Goal: Navigation & Orientation: Find specific page/section

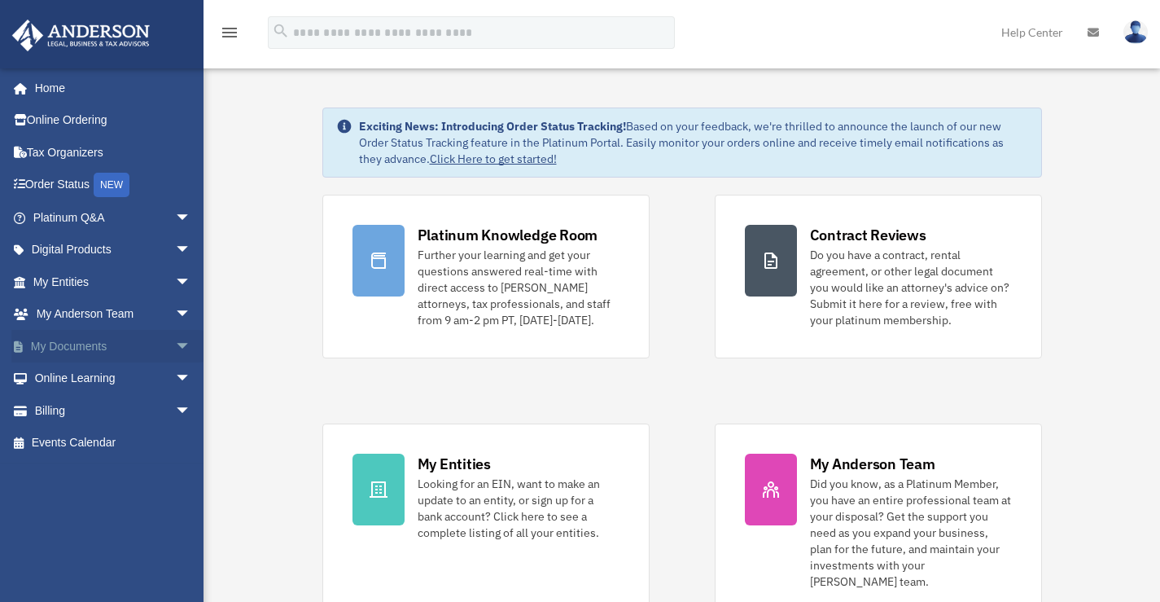
click at [30, 339] on link "My Documents arrow_drop_down" at bounding box center [113, 346] width 204 height 33
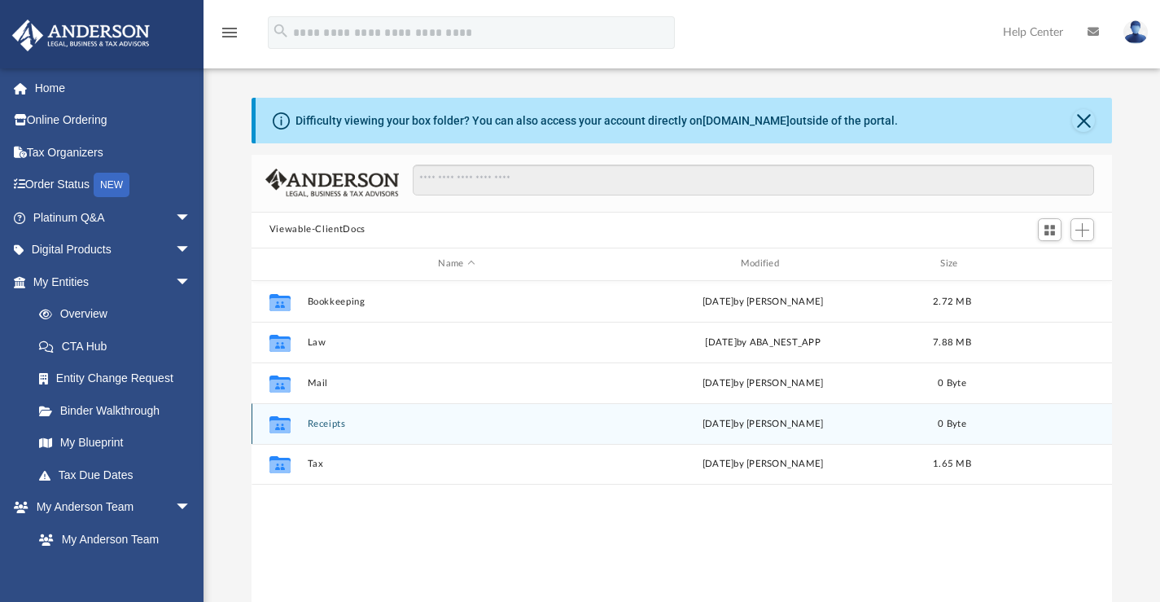
scroll to position [358, 849]
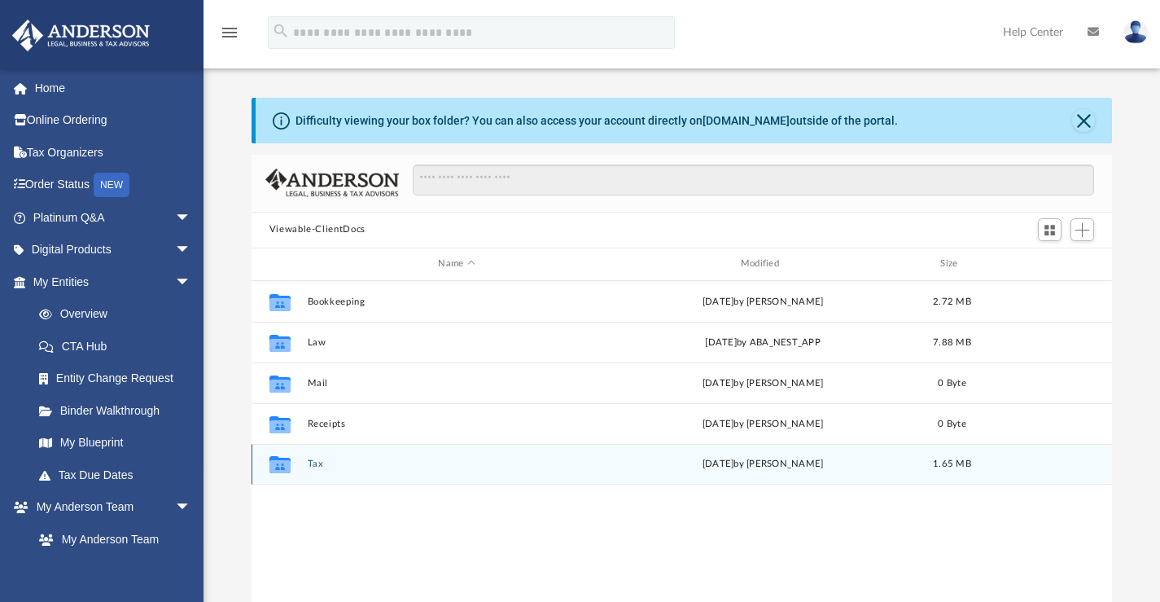
click at [333, 466] on button "Tax" at bounding box center [456, 463] width 299 height 11
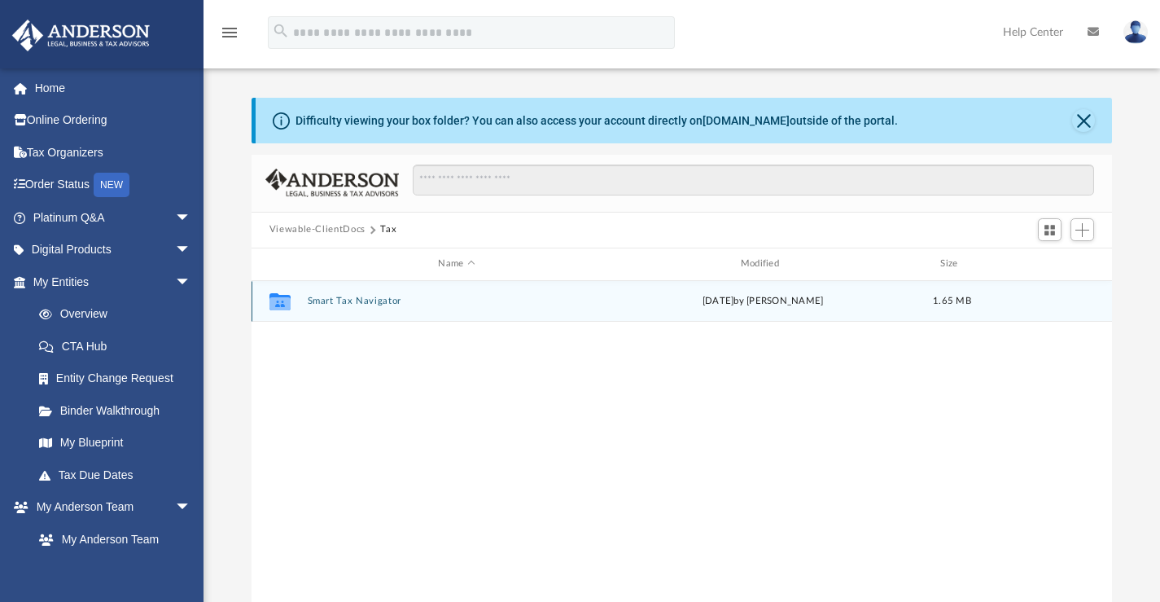
click at [338, 305] on button "Smart Tax Navigator" at bounding box center [456, 301] width 299 height 11
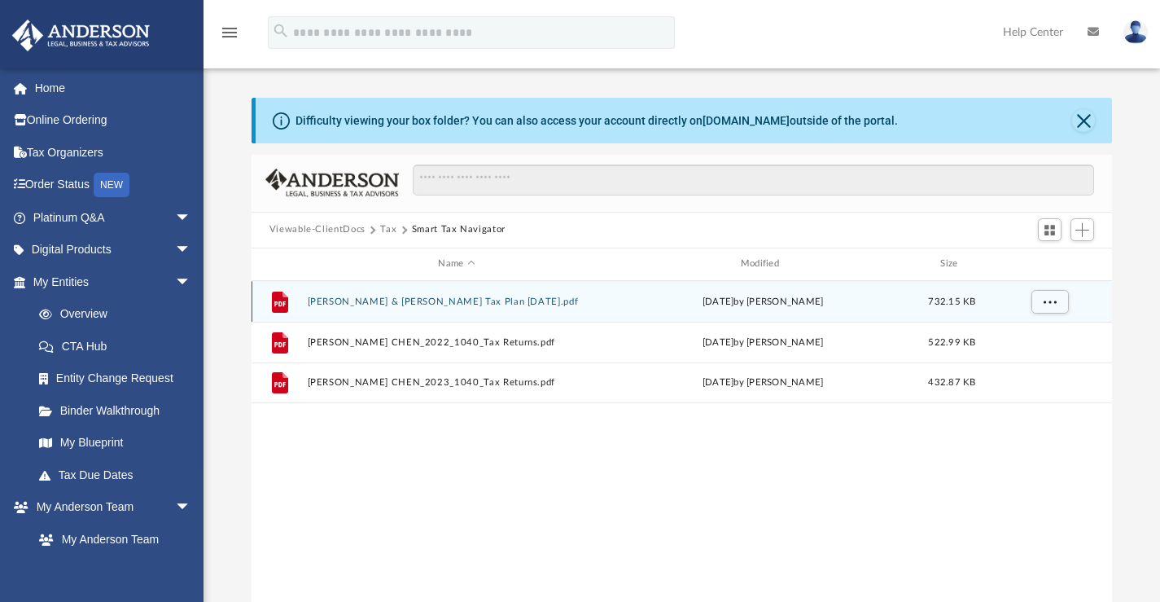
click at [337, 299] on button "Joe Chen & Melinda Johnson Tax Plan 2025-06-19.pdf" at bounding box center [456, 301] width 299 height 11
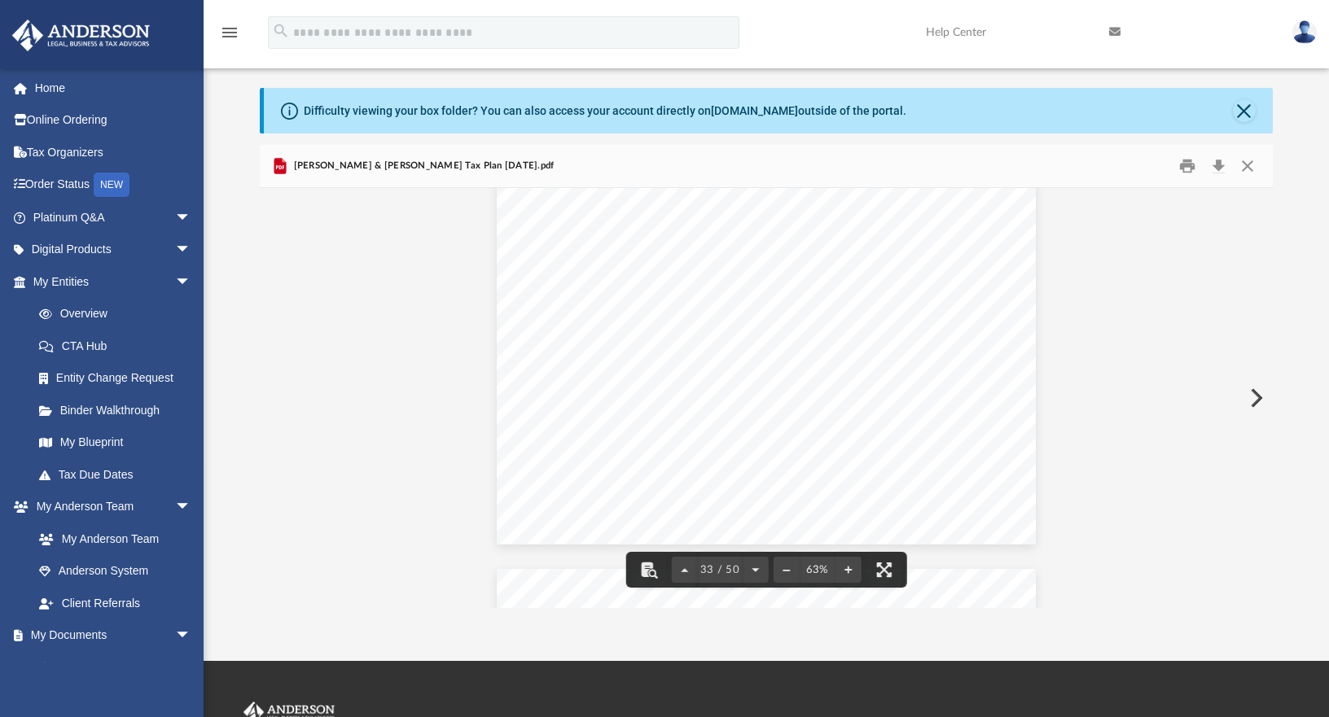
scroll to position [14172, 0]
click at [848, 567] on button "File preview" at bounding box center [848, 570] width 26 height 36
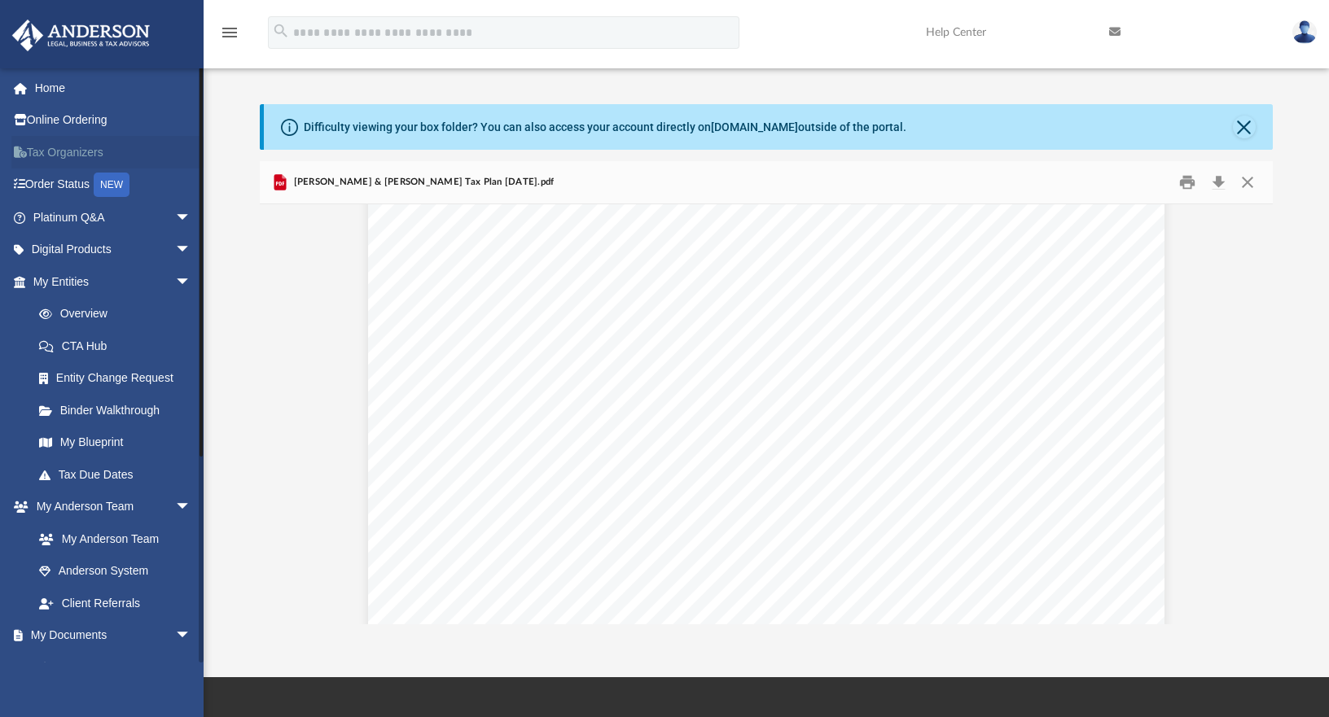
scroll to position [0, 0]
click at [87, 471] on link "Tax Due Dates" at bounding box center [119, 474] width 193 height 33
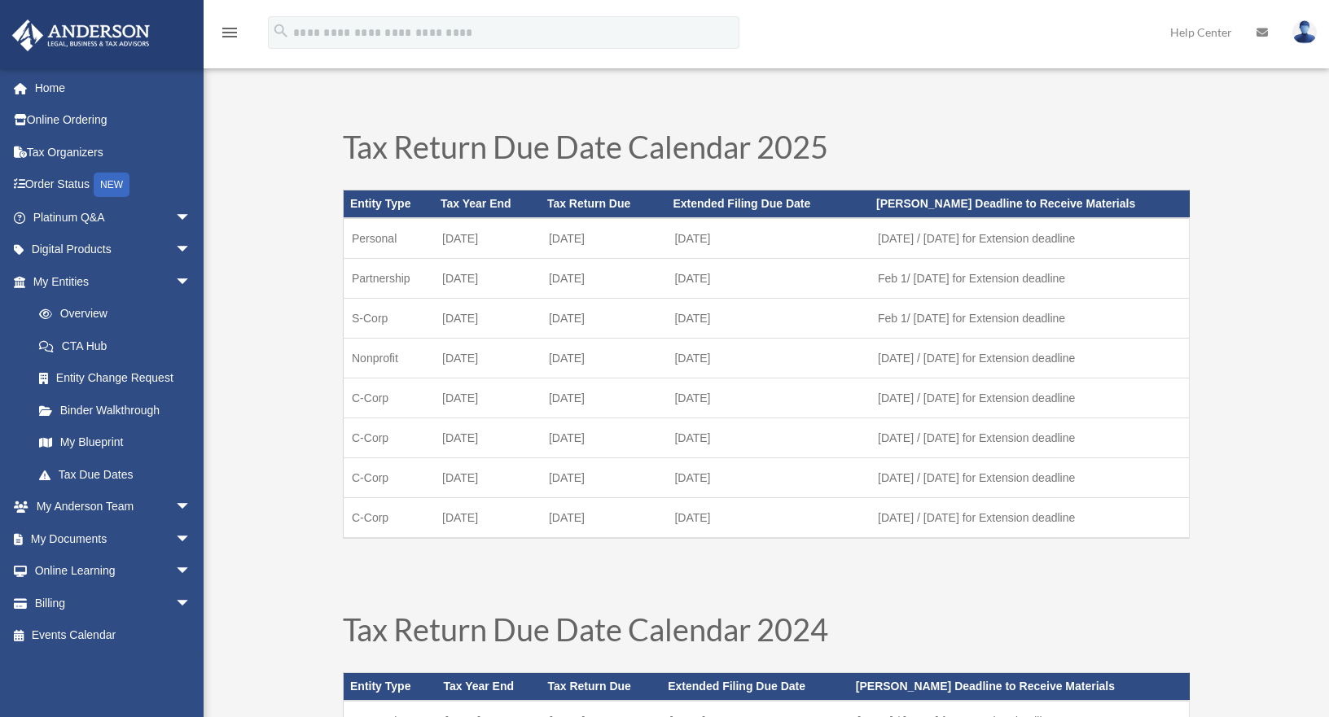
click at [87, 471] on link "Tax Due Dates" at bounding box center [115, 474] width 185 height 33
click at [84, 528] on link "My Documents arrow_drop_down" at bounding box center [113, 539] width 204 height 33
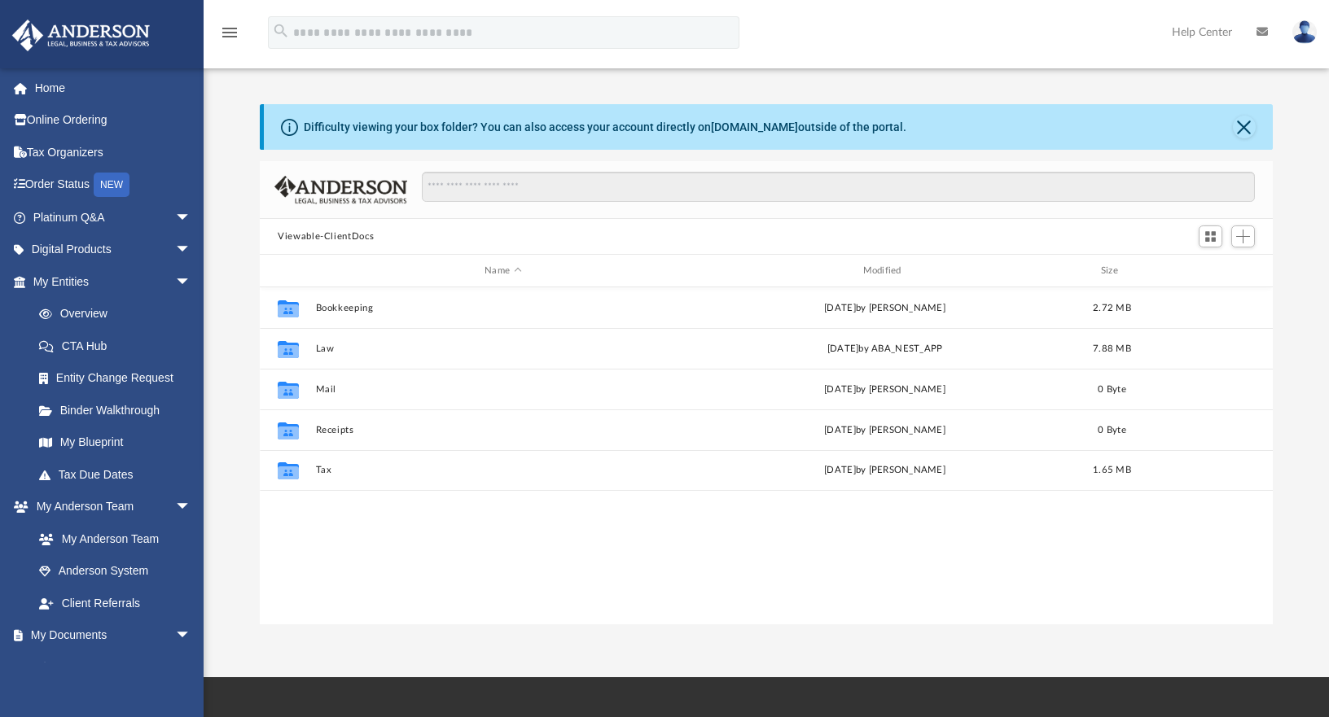
scroll to position [358, 1001]
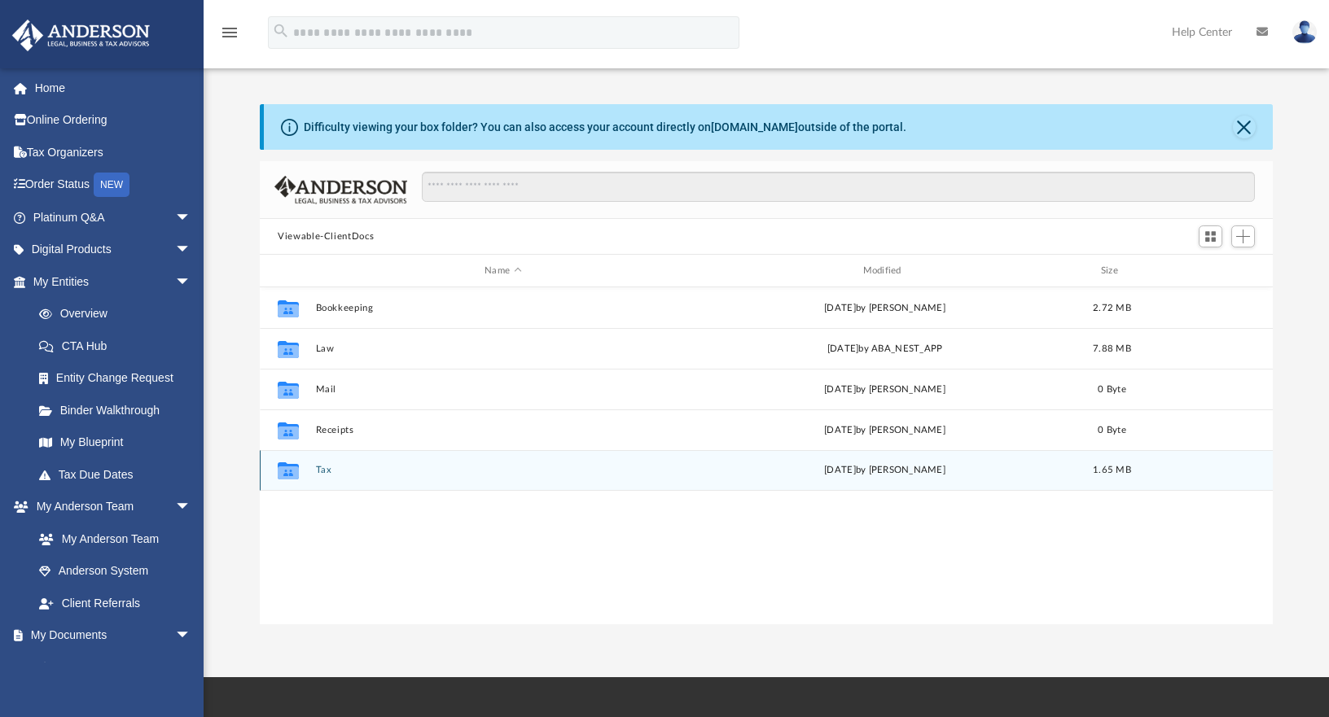
click at [298, 473] on icon "grid" at bounding box center [288, 473] width 21 height 13
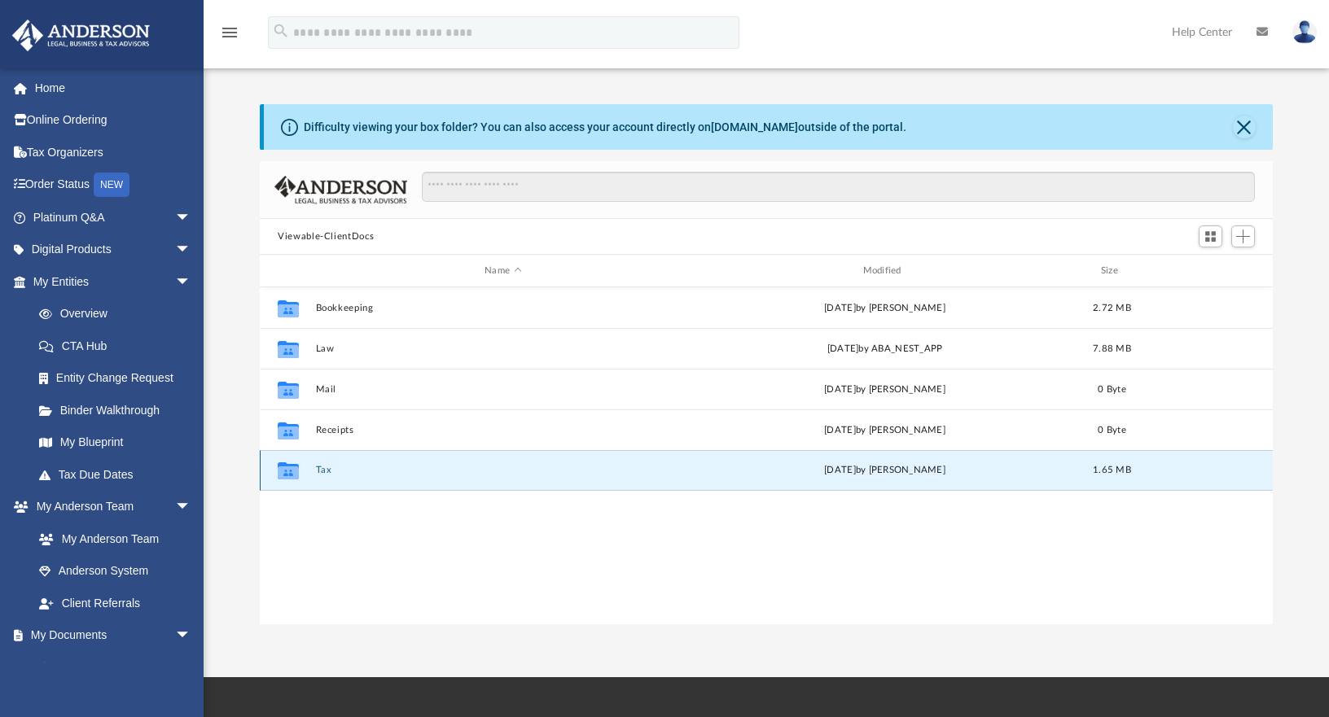
click at [282, 471] on icon "grid" at bounding box center [288, 473] width 21 height 13
click at [323, 471] on button "Tax" at bounding box center [503, 470] width 375 height 11
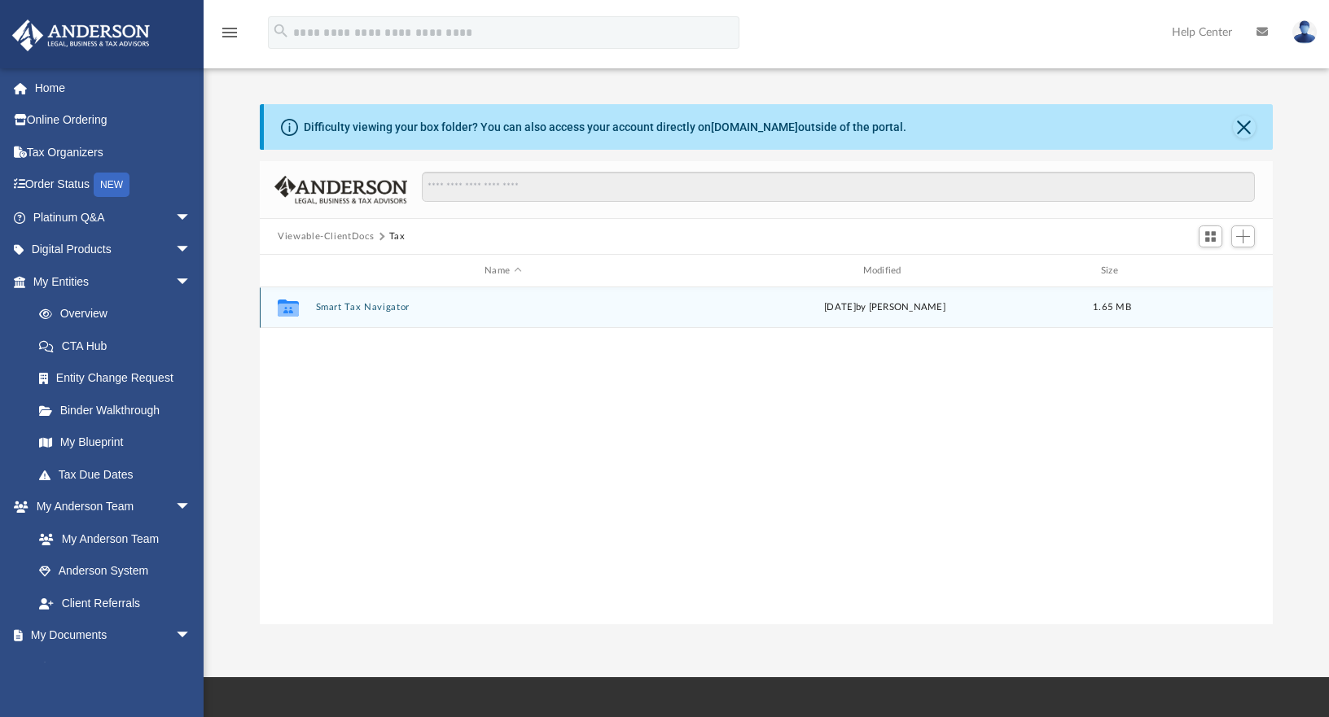
click at [337, 307] on button "Smart Tax Navigator" at bounding box center [503, 307] width 375 height 11
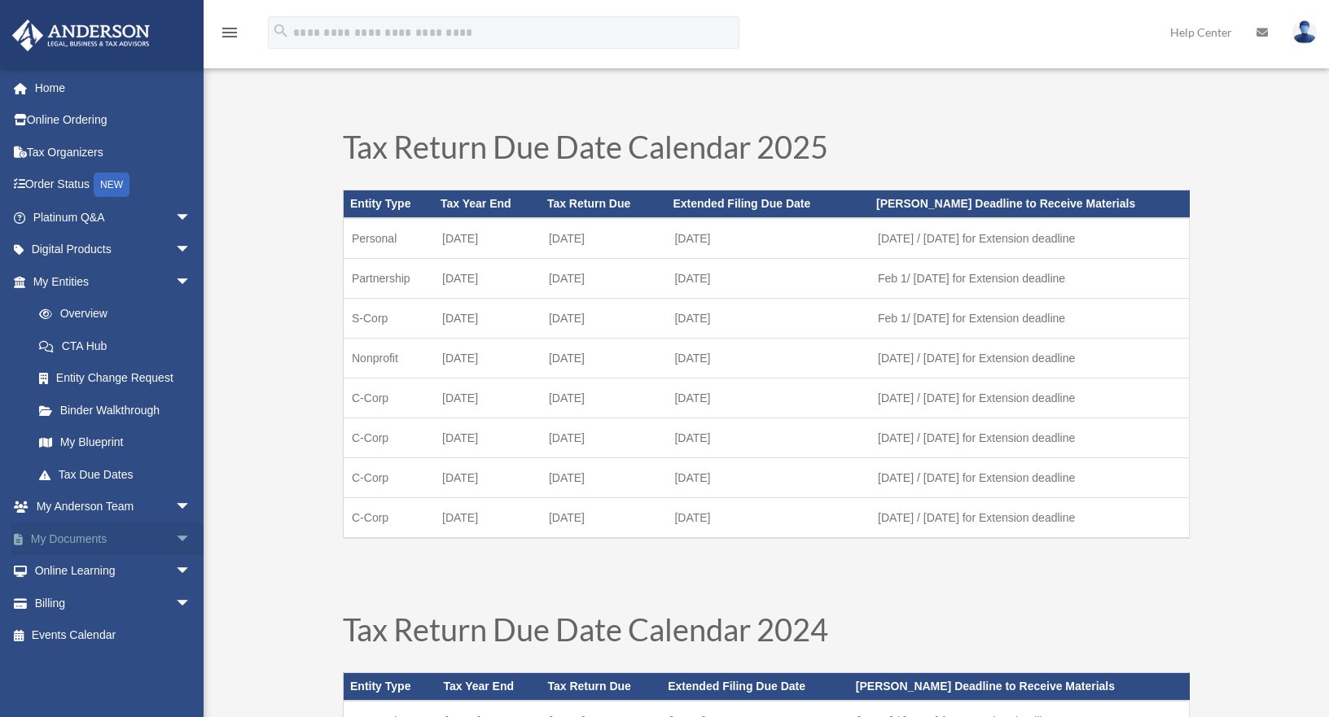
click at [104, 541] on link "My Documents arrow_drop_down" at bounding box center [113, 539] width 204 height 33
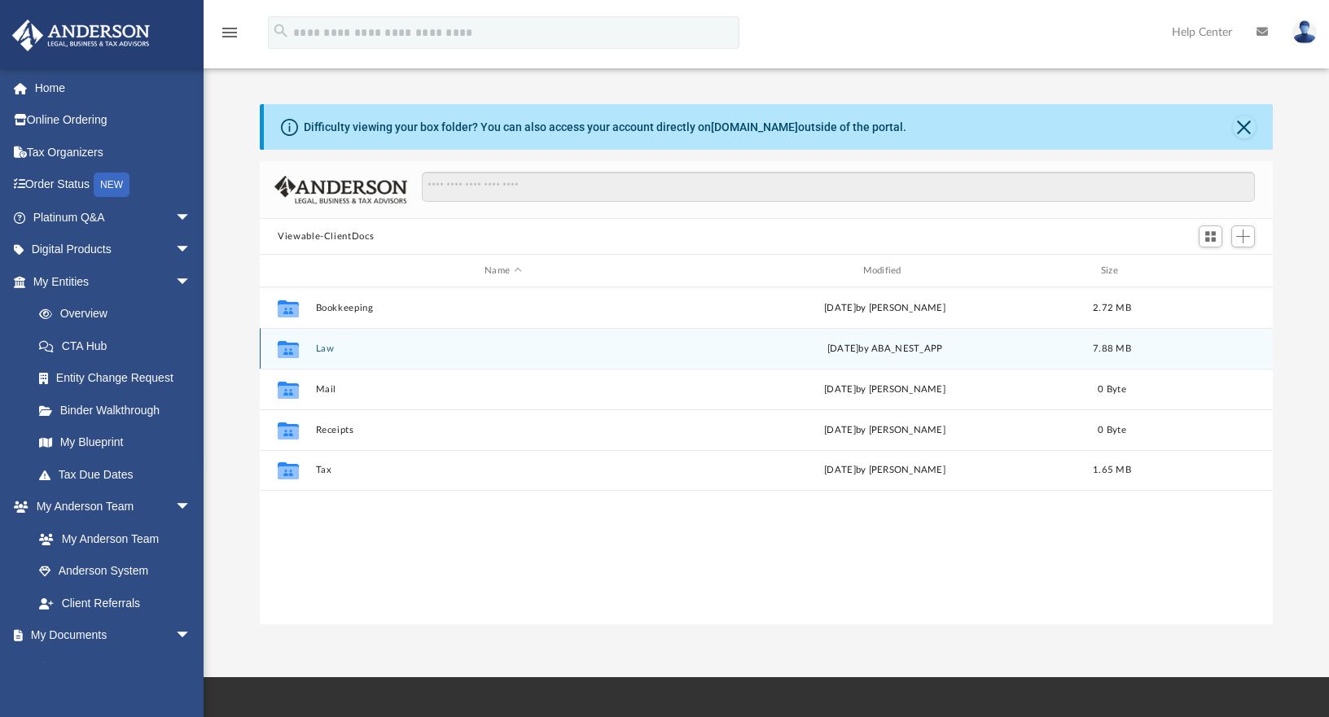
scroll to position [358, 1001]
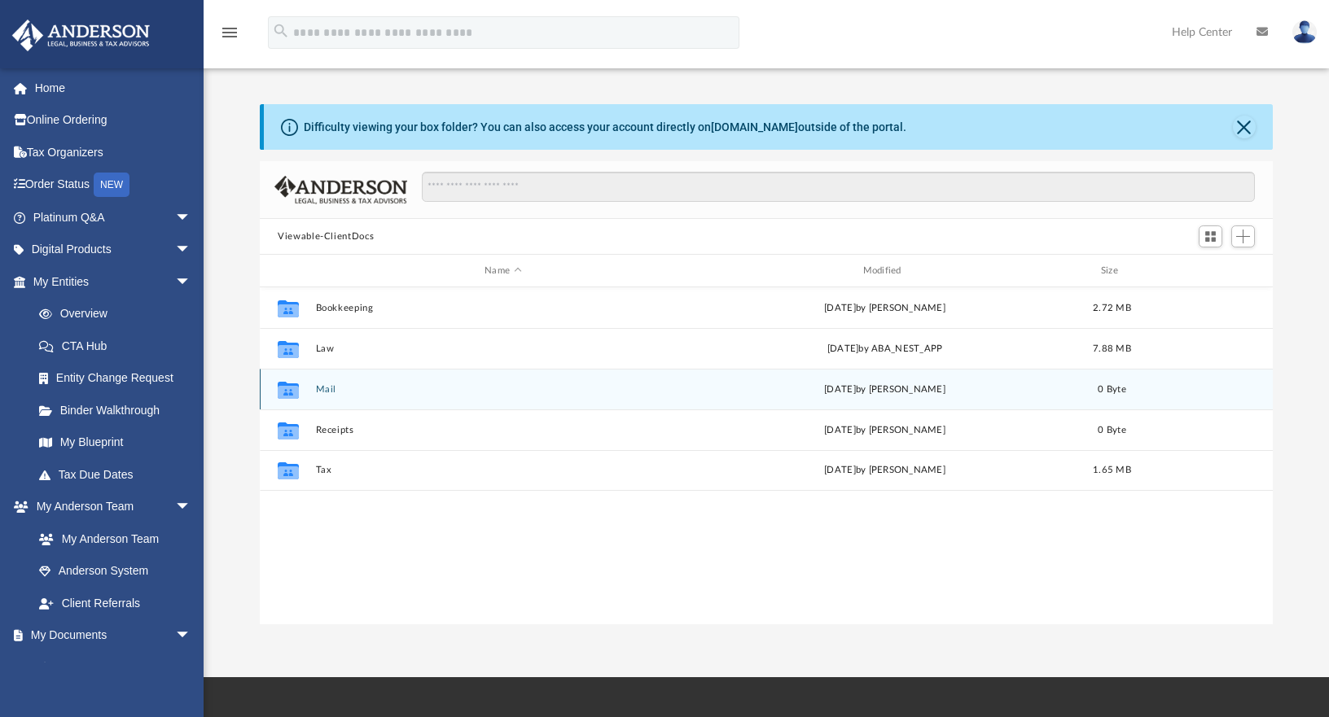
click at [283, 393] on icon "grid" at bounding box center [288, 391] width 21 height 13
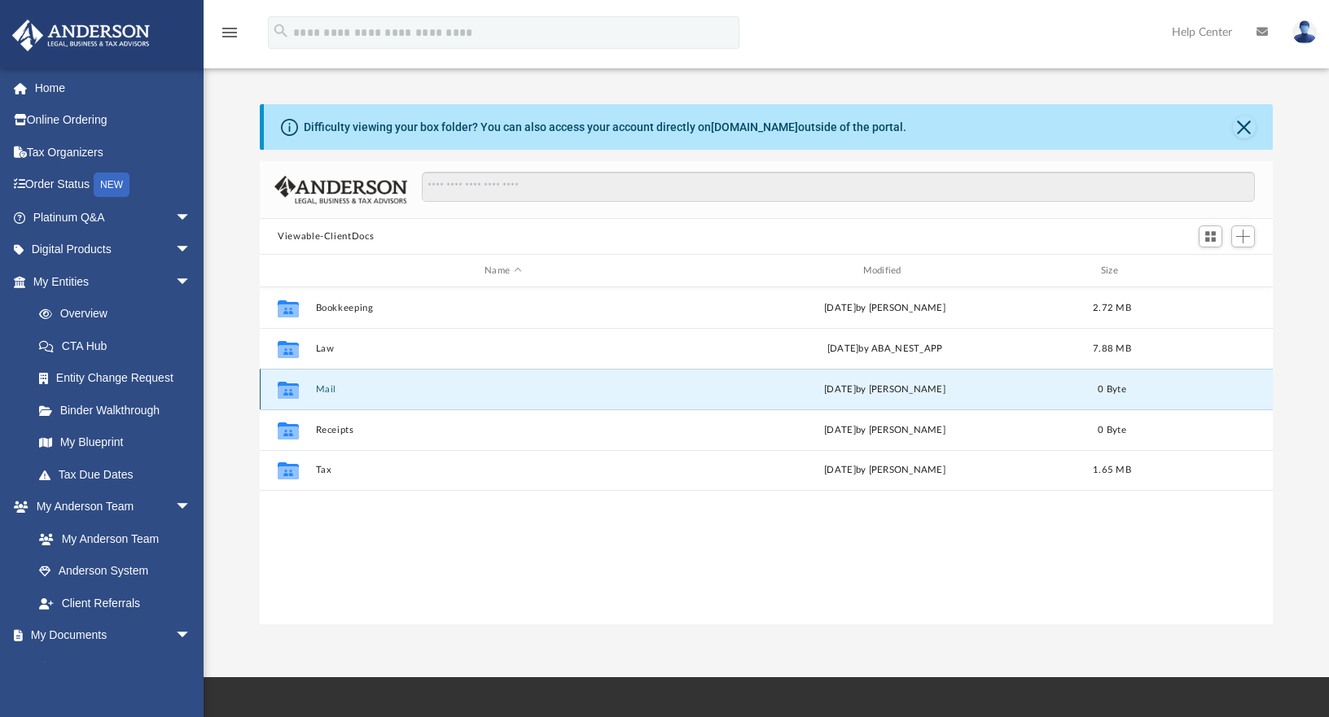
click at [287, 391] on icon "grid" at bounding box center [288, 391] width 21 height 13
click at [322, 392] on button "Mail" at bounding box center [503, 389] width 375 height 11
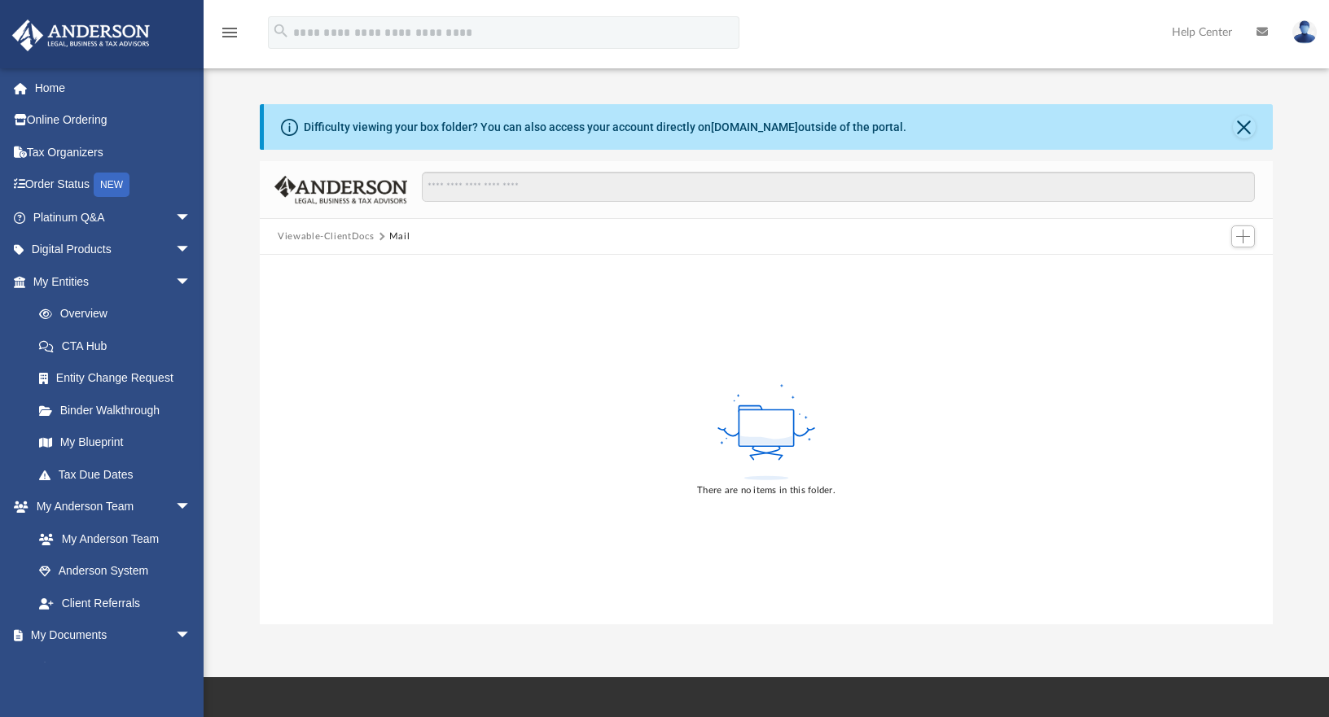
click at [227, 20] on div "menu" at bounding box center [230, 33] width 52 height 42
click at [226, 35] on icon "menu" at bounding box center [230, 33] width 20 height 20
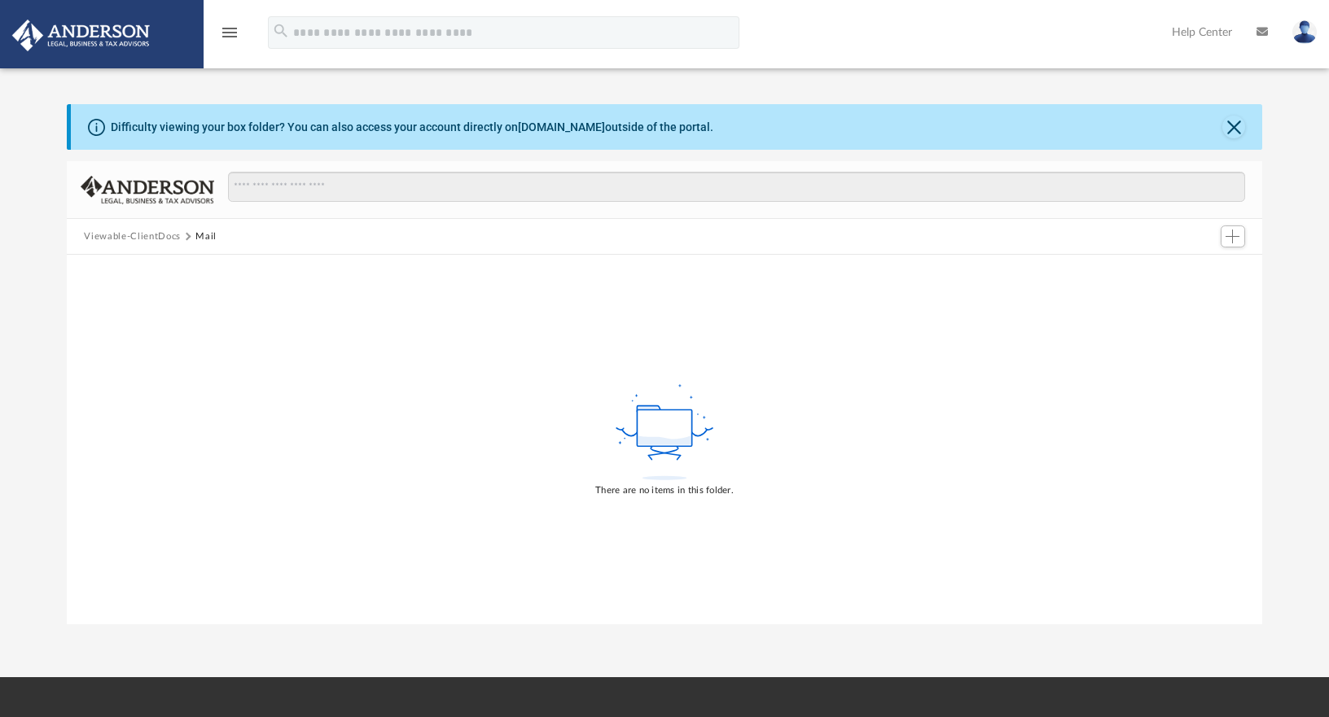
click at [224, 32] on icon "menu" at bounding box center [230, 33] width 20 height 20
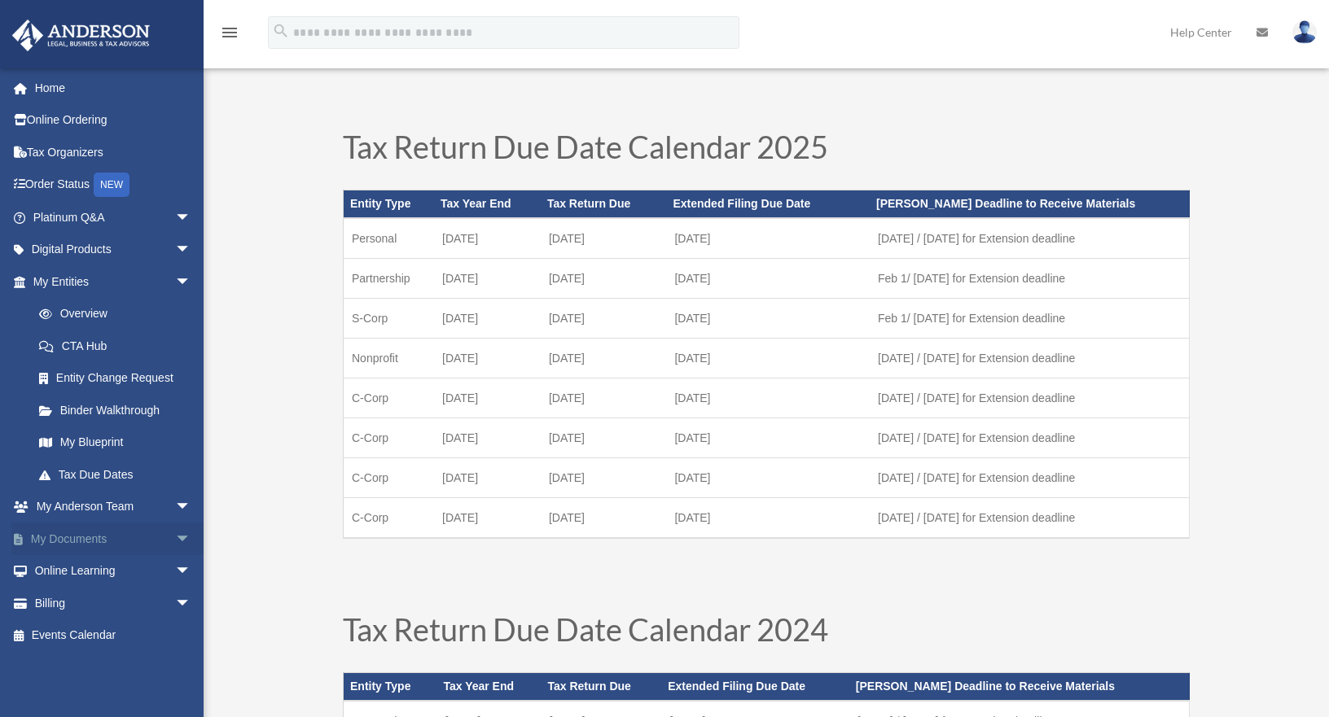
click at [73, 537] on link "My Documents arrow_drop_down" at bounding box center [113, 539] width 204 height 33
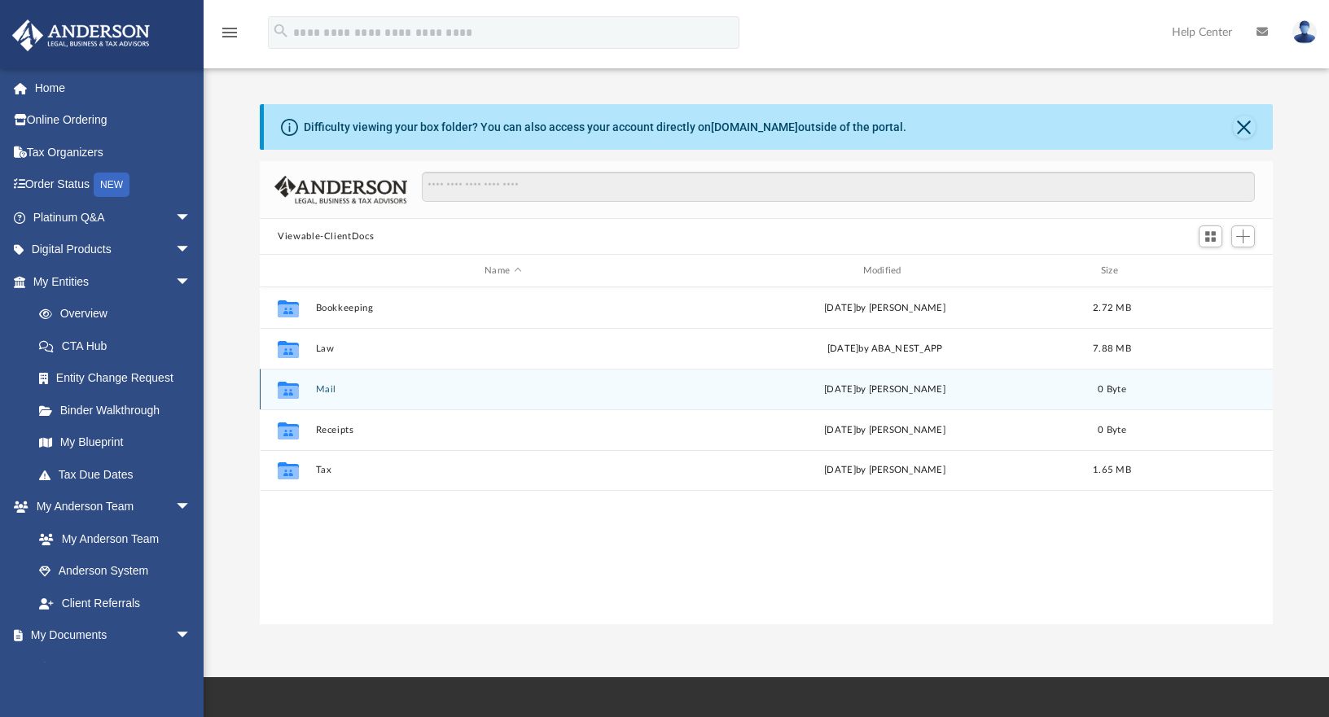
scroll to position [358, 1001]
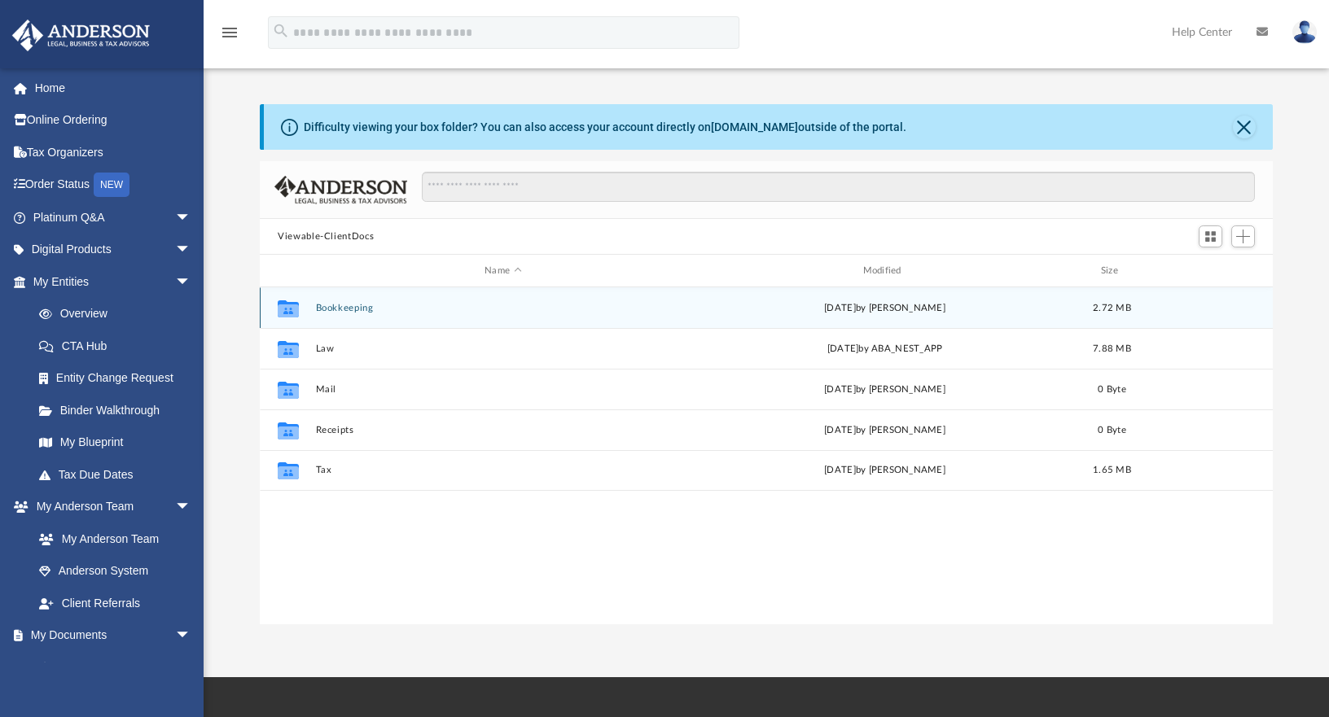
click at [327, 306] on button "Bookkeeping" at bounding box center [503, 308] width 375 height 11
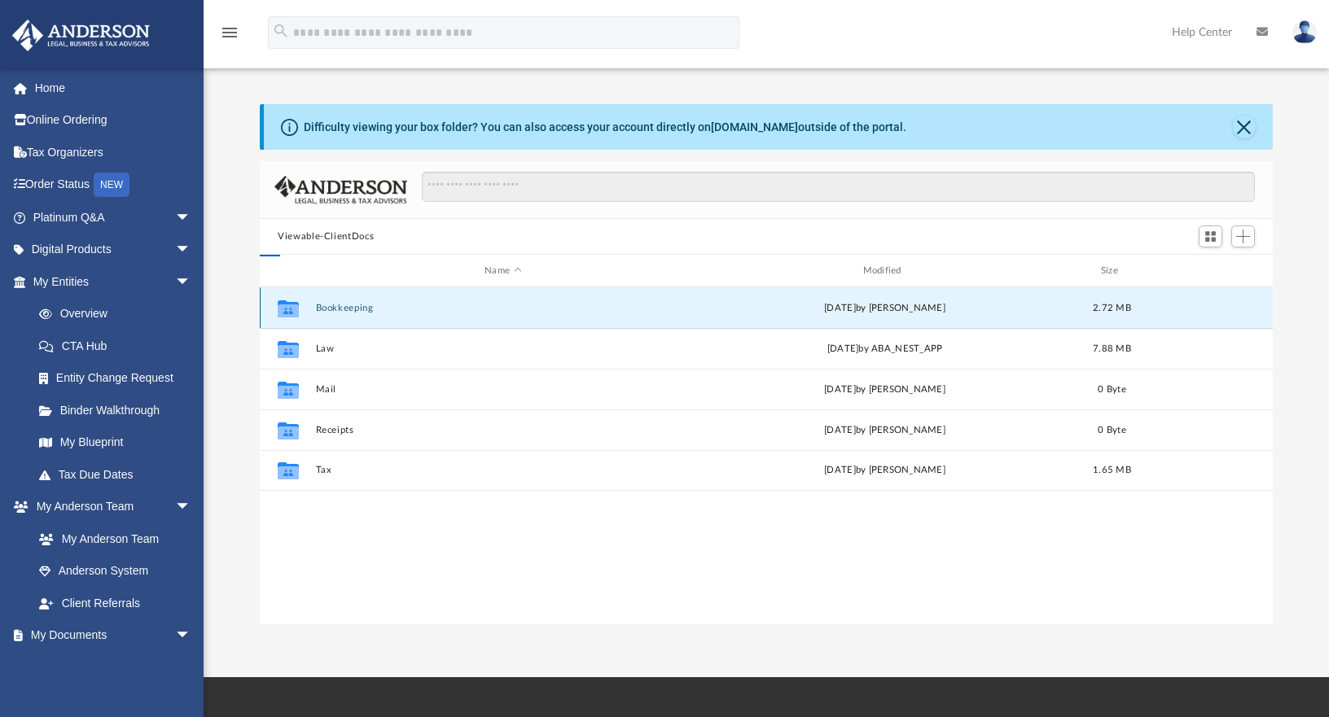
click at [327, 306] on button "Bookkeeping" at bounding box center [503, 308] width 375 height 11
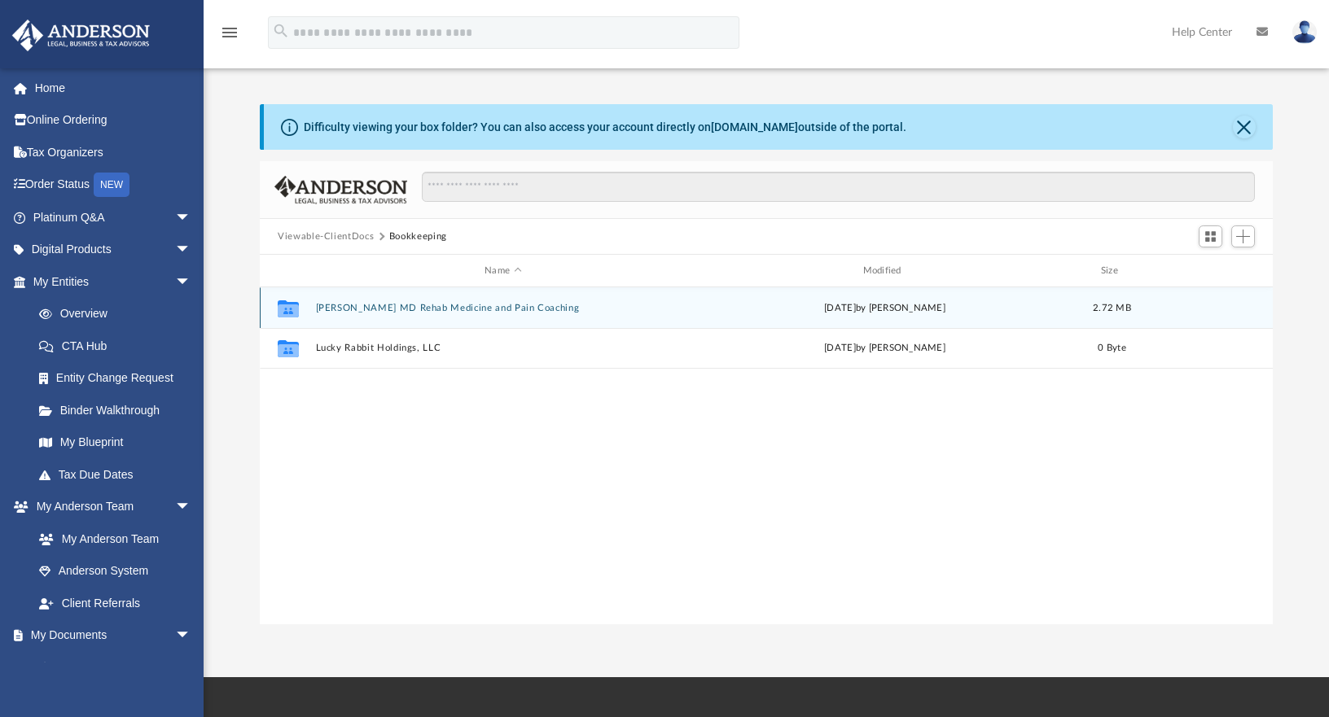
click at [360, 307] on button "Joesph Chen MD Rehab Medicine and Pain Coaching" at bounding box center [503, 308] width 375 height 11
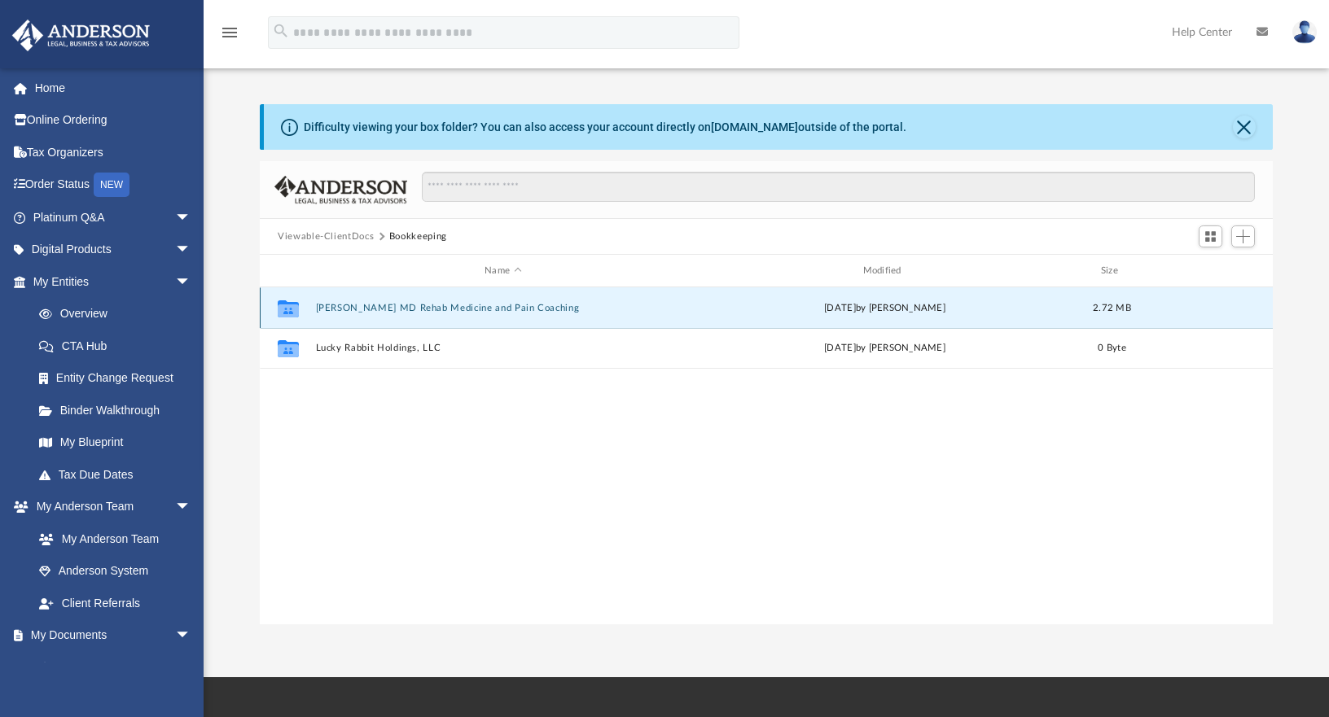
click at [360, 307] on button "Joesph Chen MD Rehab Medicine and Pain Coaching" at bounding box center [503, 308] width 375 height 11
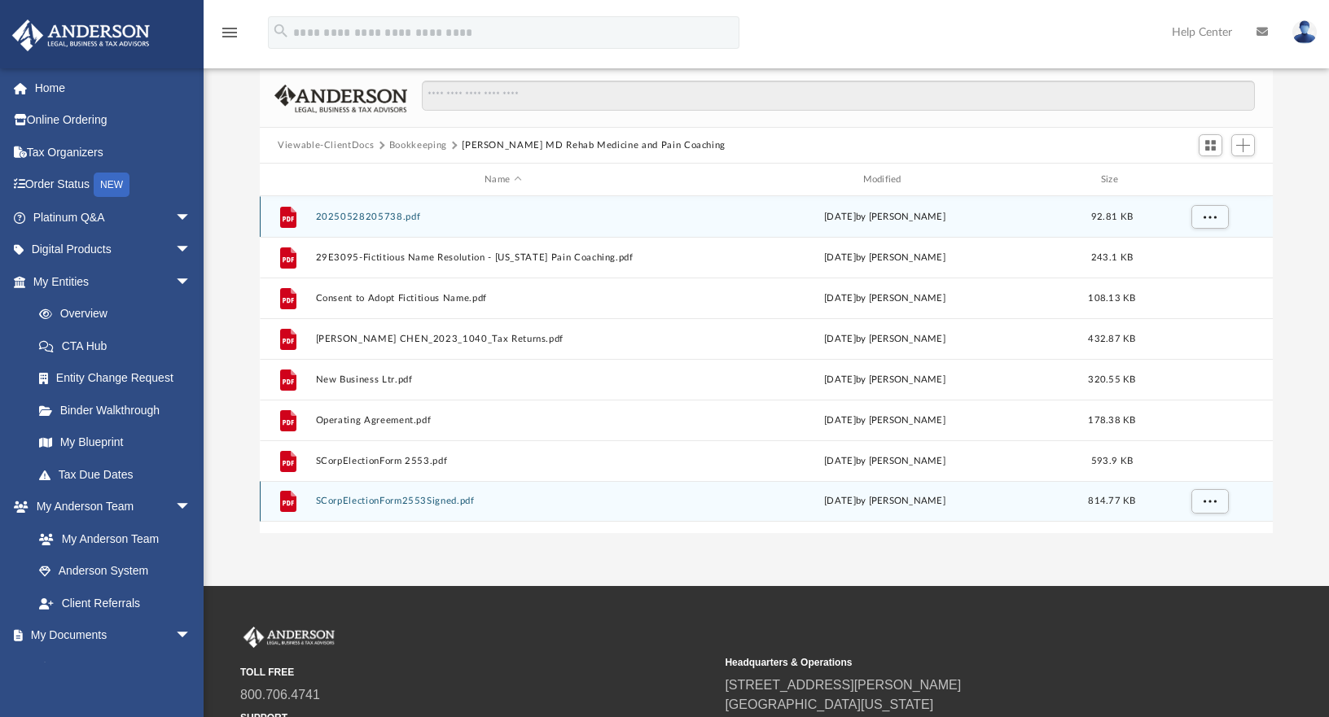
scroll to position [0, 0]
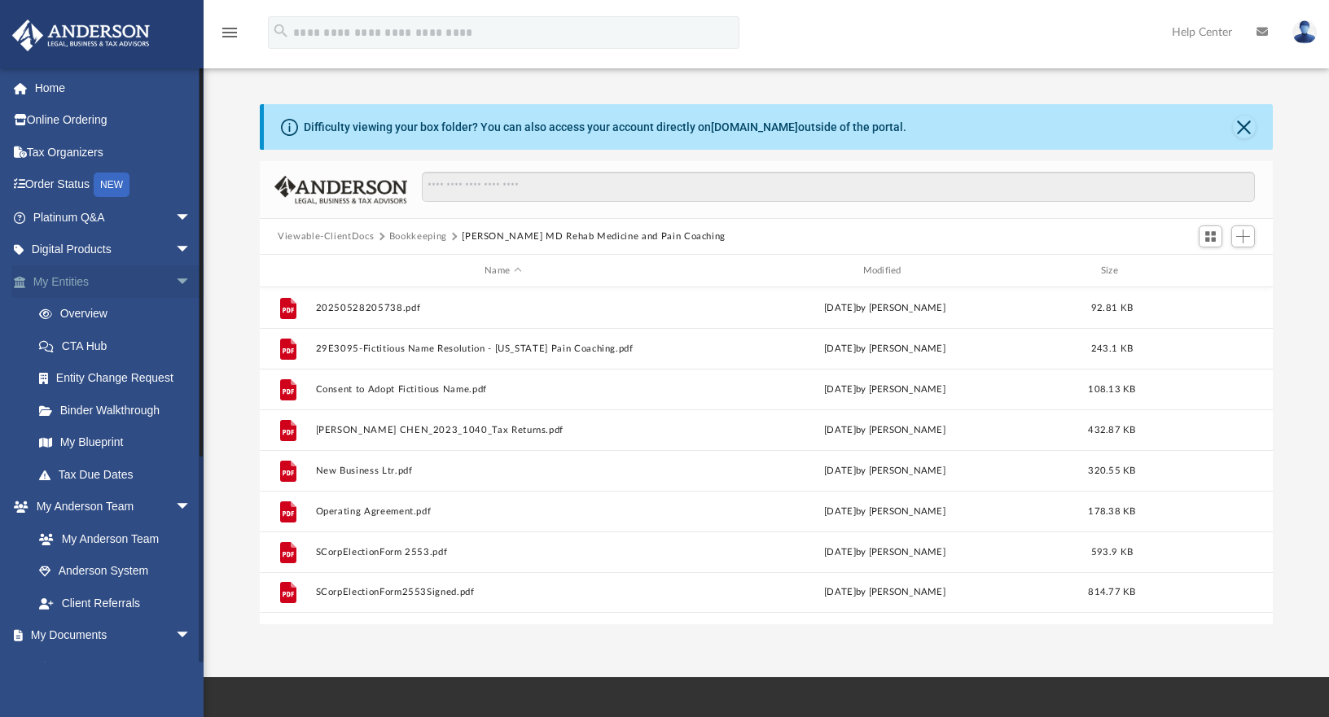
click at [72, 276] on link "My Entities arrow_drop_down" at bounding box center [113, 281] width 204 height 33
click at [86, 311] on link "Overview" at bounding box center [119, 314] width 193 height 33
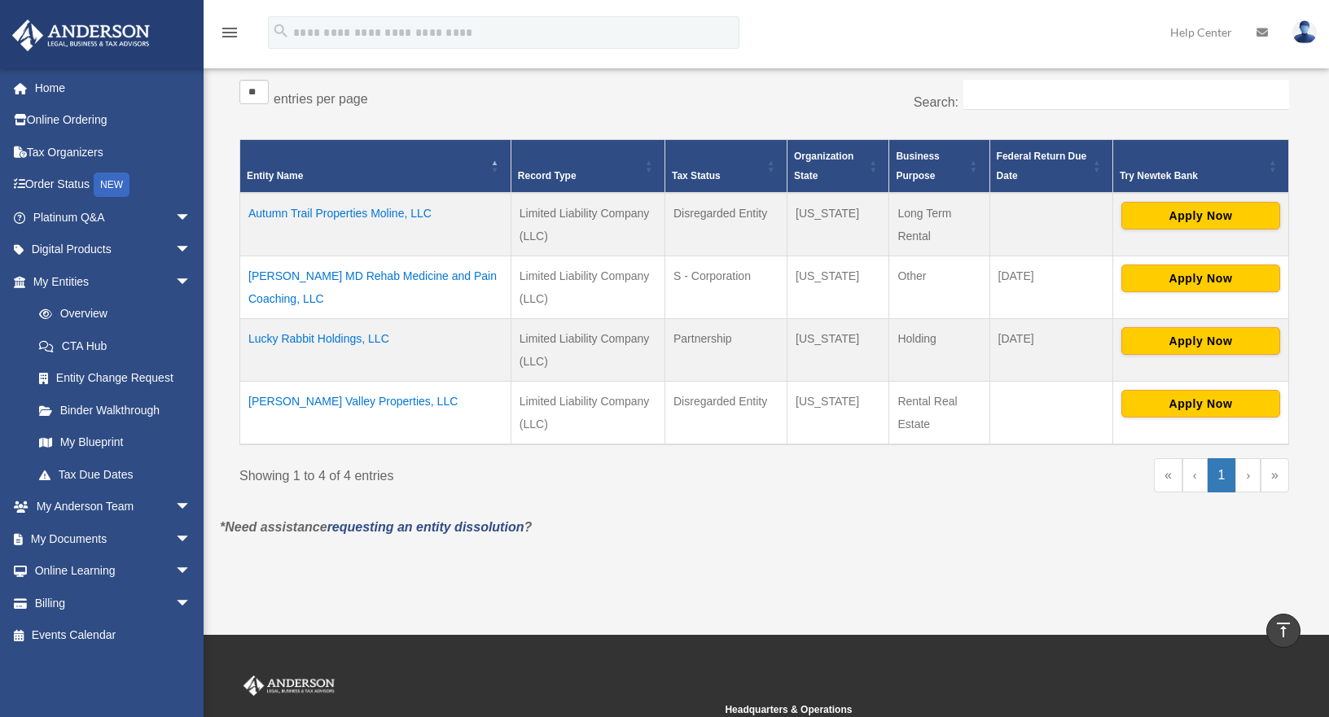
scroll to position [270, 0]
